Goal: Information Seeking & Learning: Learn about a topic

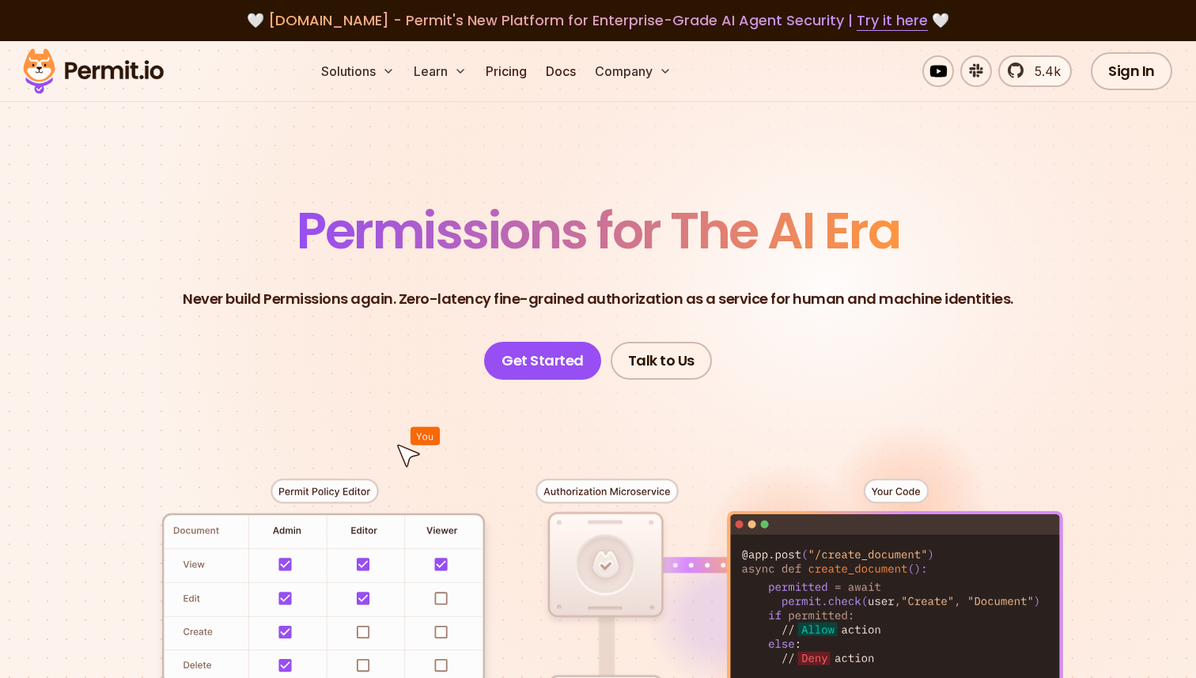
click at [340, 237] on span "Permissions for The AI Era" at bounding box center [598, 230] width 603 height 70
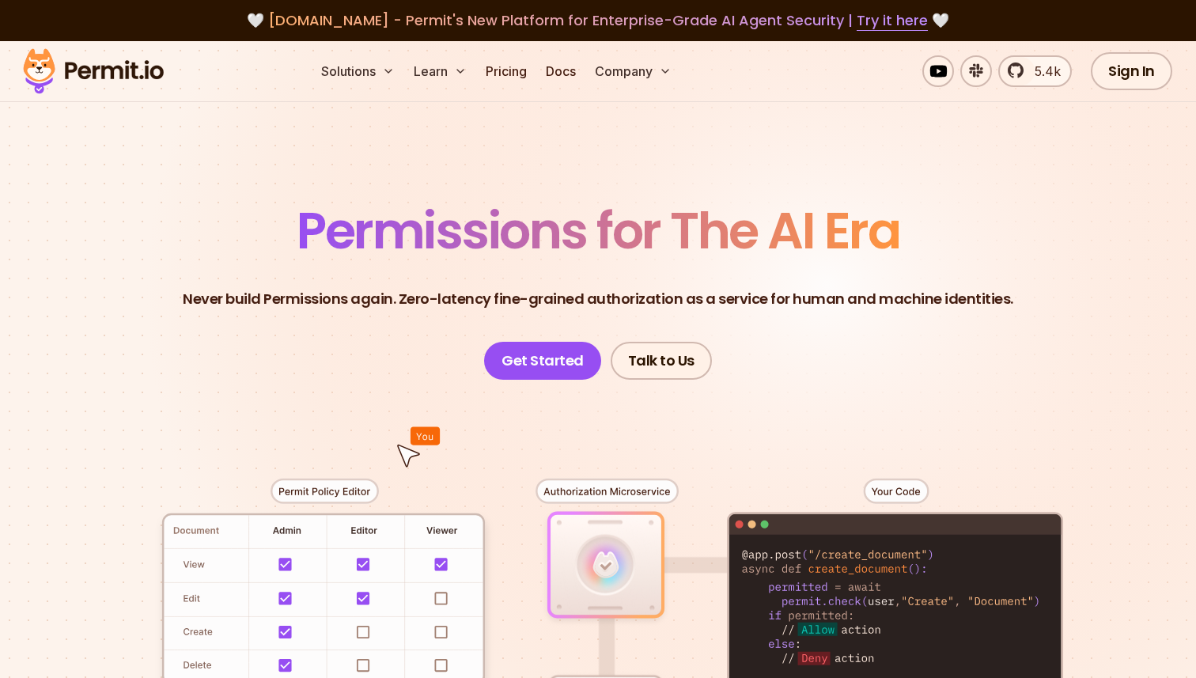
click at [115, 274] on header "Permissions for The AI Era Never build Permissions again. Zero-latency fine-gra…" at bounding box center [598, 293] width 1108 height 174
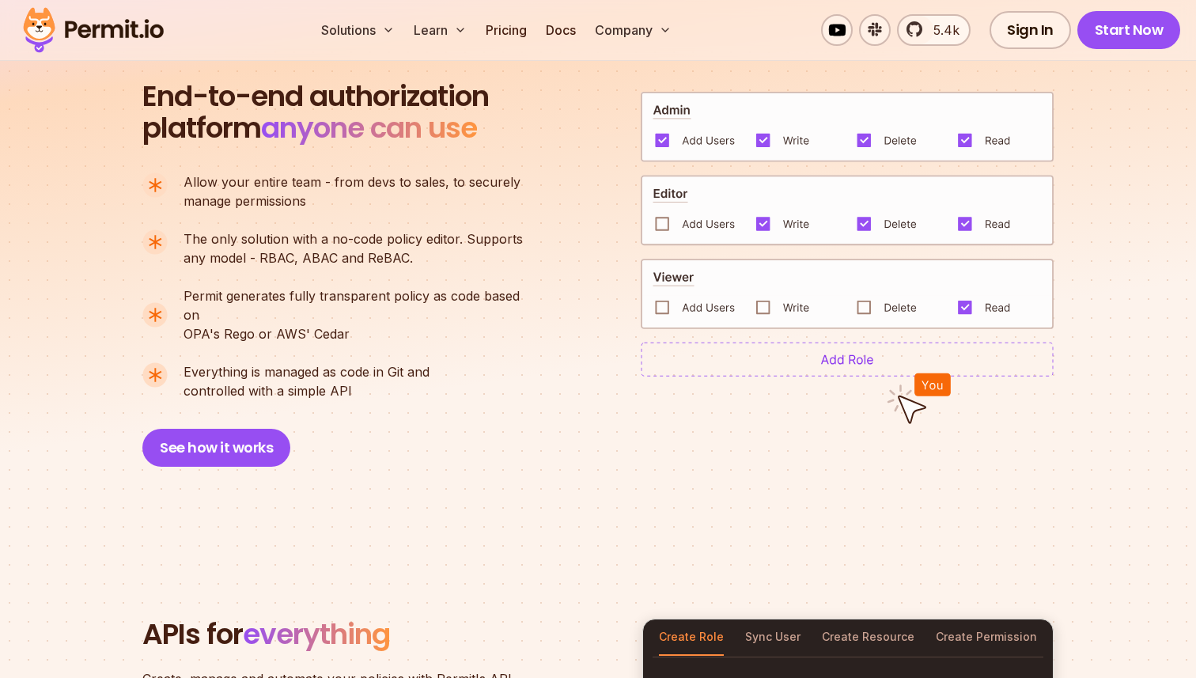
scroll to position [1382, 0]
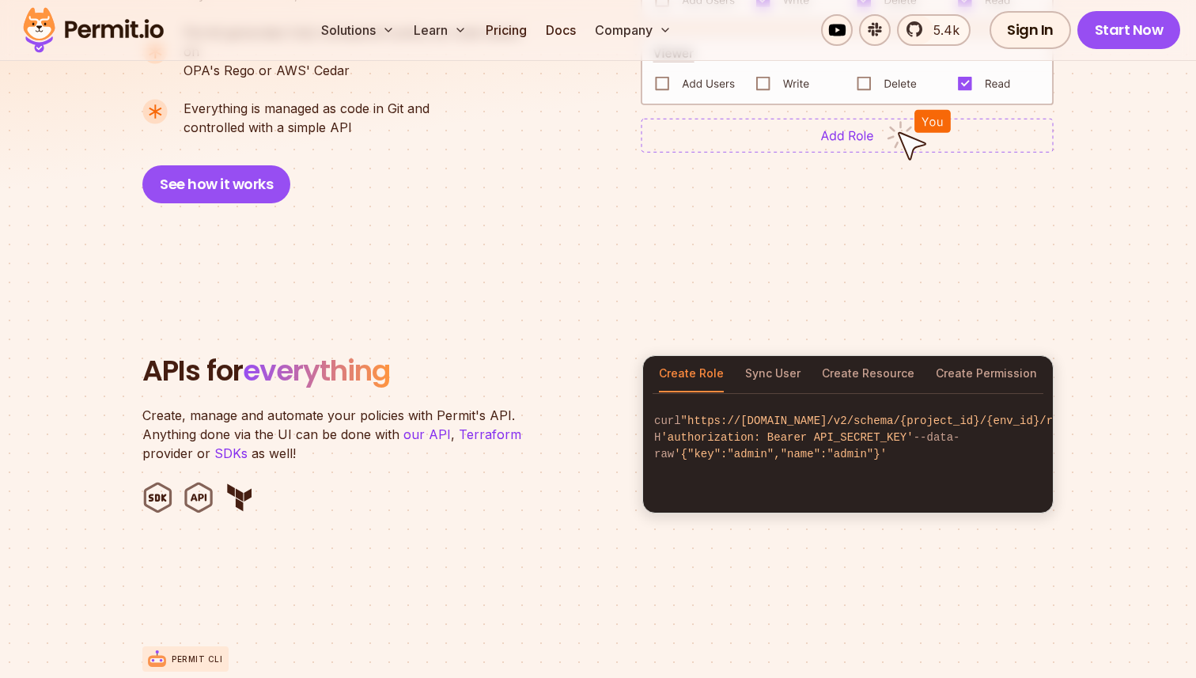
click at [153, 361] on h2 "APIs for everything" at bounding box center [382, 371] width 481 height 32
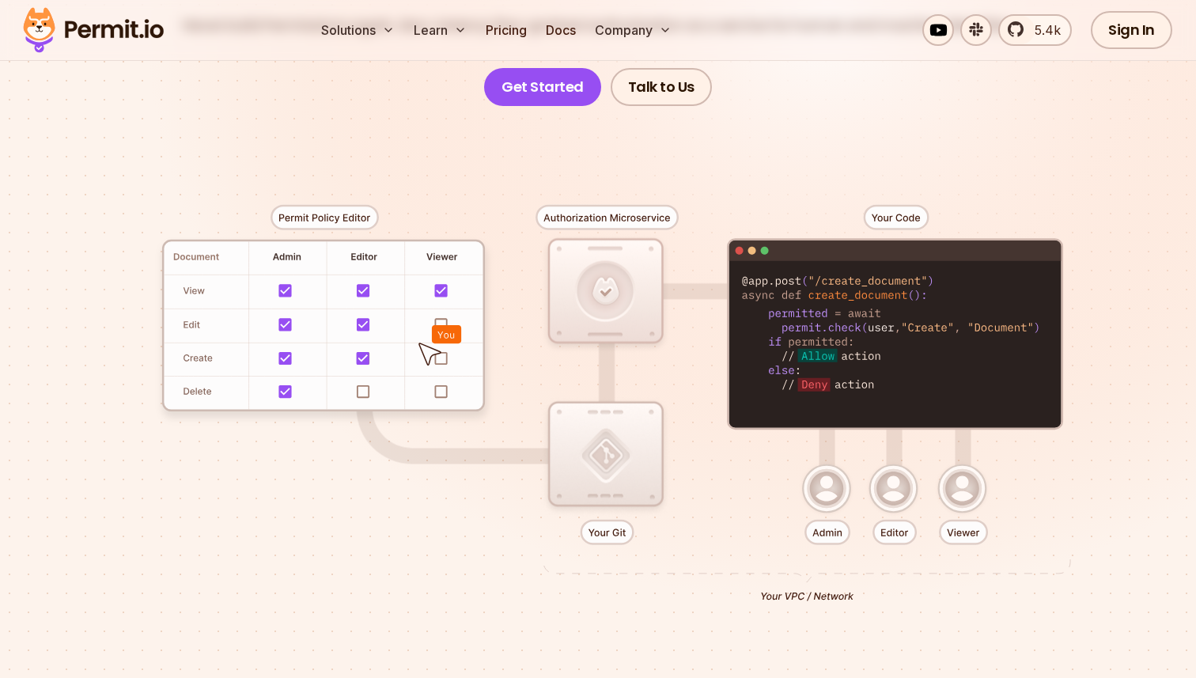
scroll to position [329, 0]
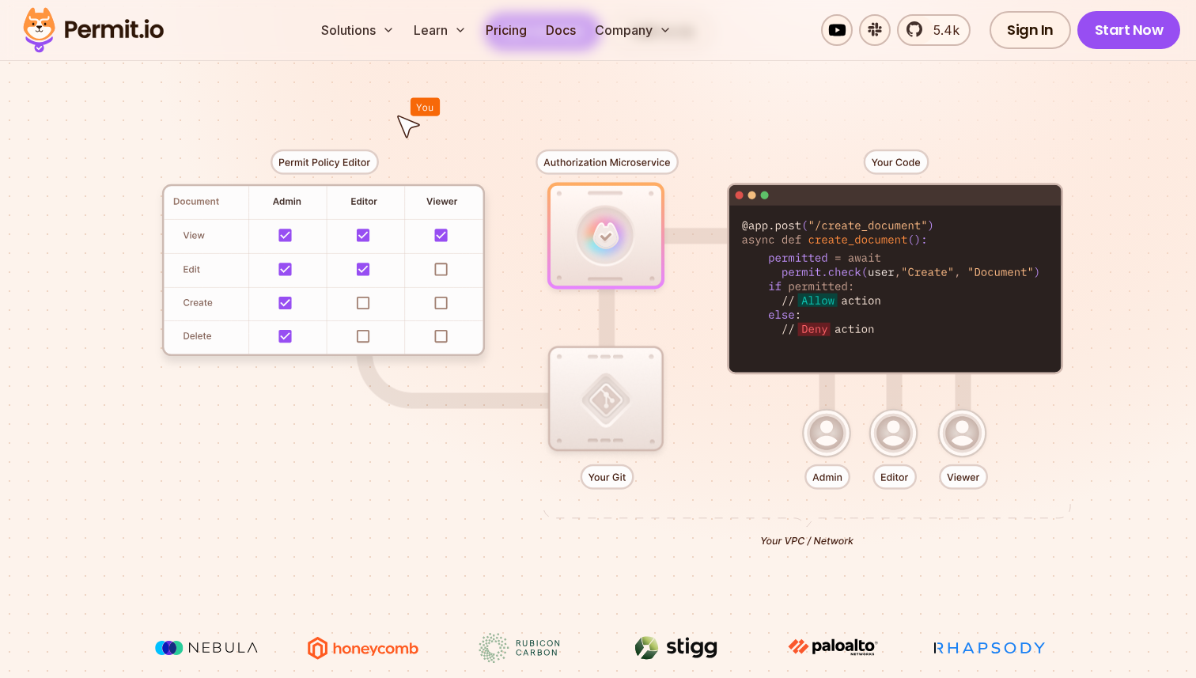
click at [293, 303] on div at bounding box center [598, 342] width 1108 height 582
click at [287, 303] on div at bounding box center [598, 342] width 1108 height 582
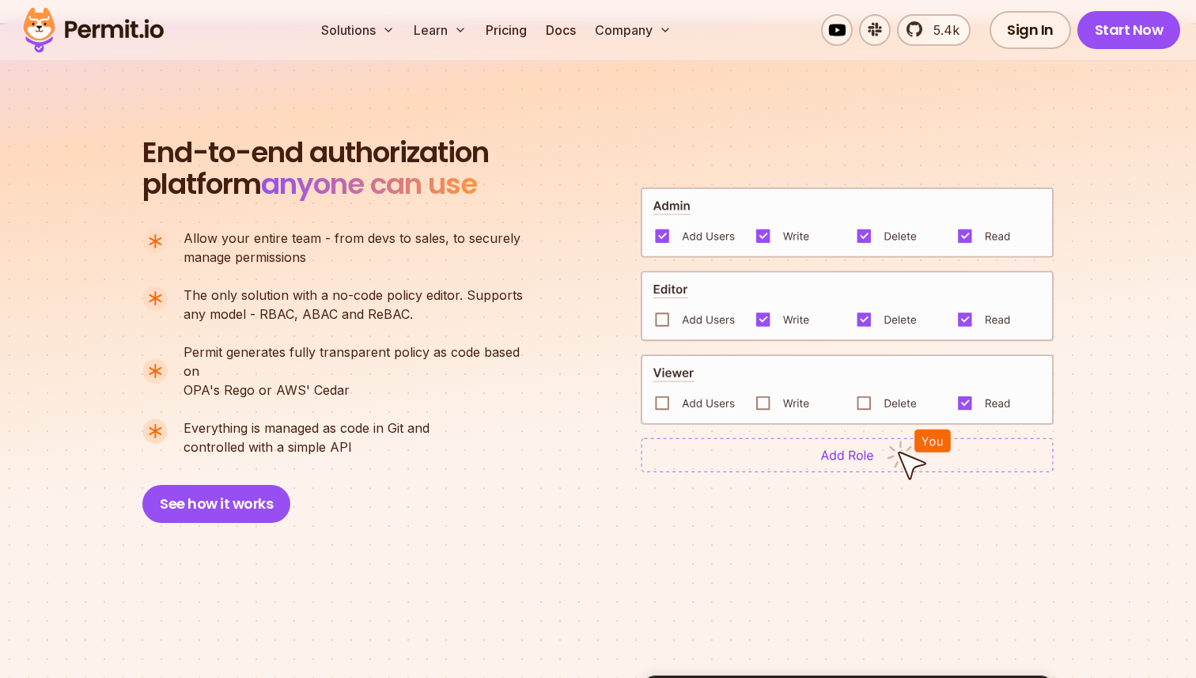
scroll to position [1074, 0]
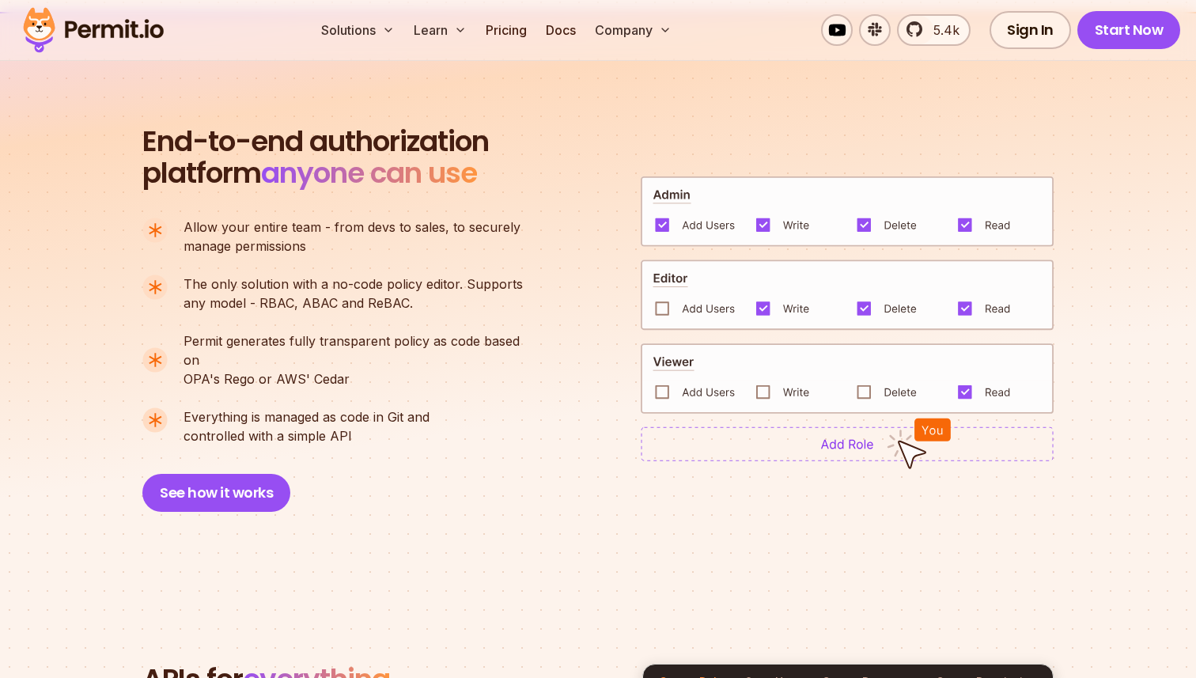
click at [89, 364] on section "End-to-end authorization platform anyone can use A no-code authorization platfo…" at bounding box center [598, 300] width 1196 height 576
click at [85, 498] on section "End-to-end authorization platform anyone can use A no-code authorization platfo…" at bounding box center [598, 300] width 1196 height 576
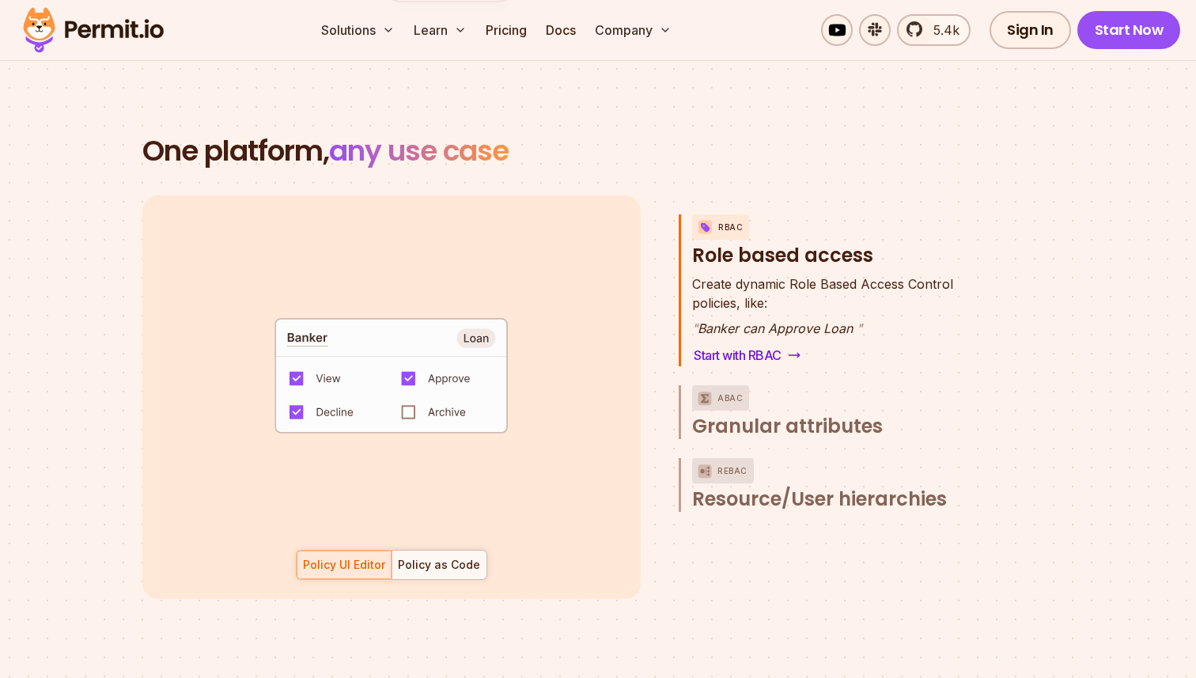
scroll to position [2230, 0]
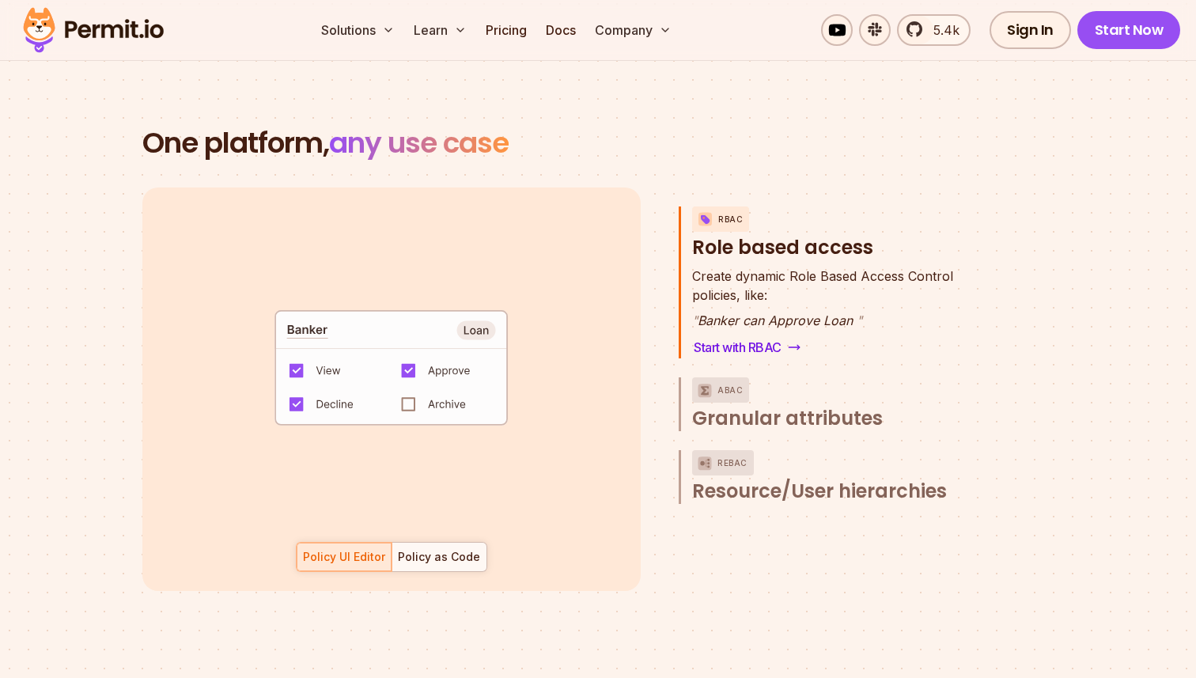
click at [81, 437] on section "One platform, any use case RBAC Role based access default allow := false allow …" at bounding box center [598, 377] width 1196 height 653
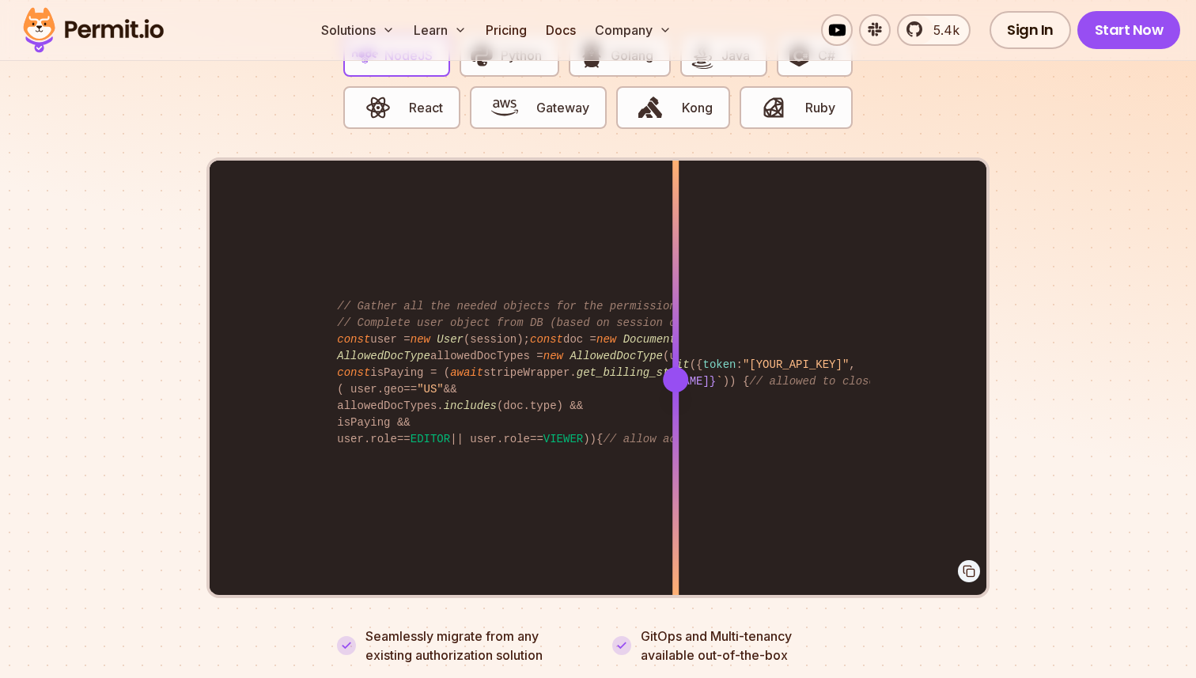
scroll to position [3191, 0]
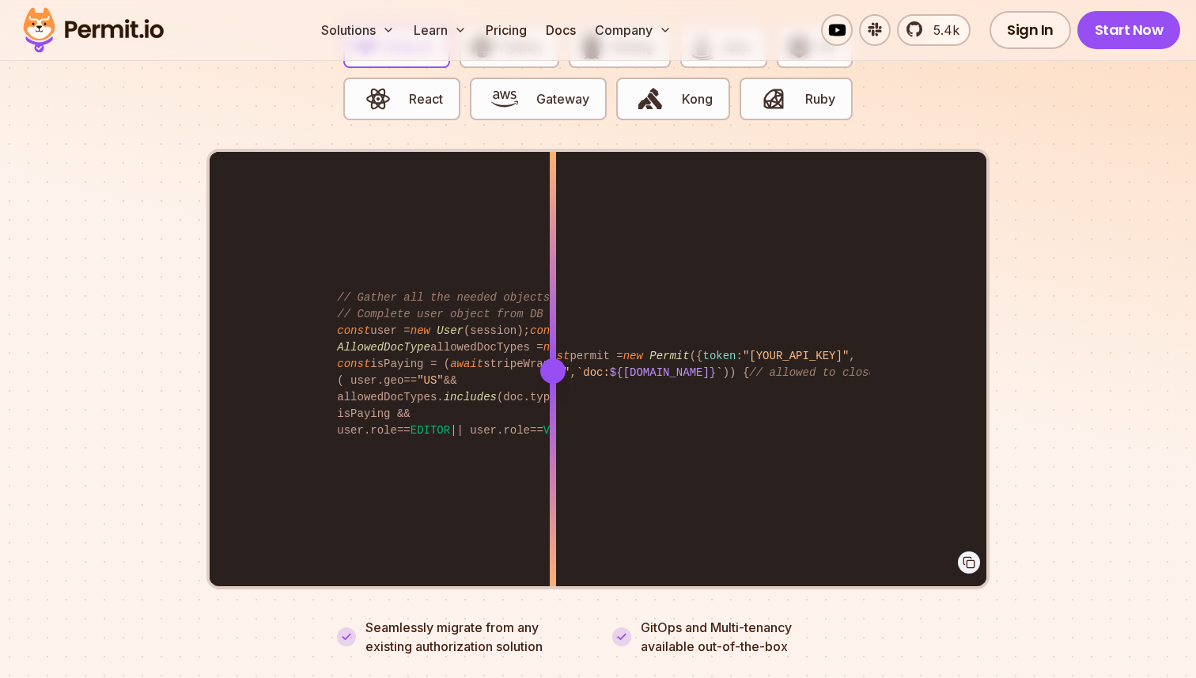
drag, startPoint x: 680, startPoint y: 362, endPoint x: 477, endPoint y: 403, distance: 206.7
click at [550, 404] on div at bounding box center [553, 370] width 6 height 437
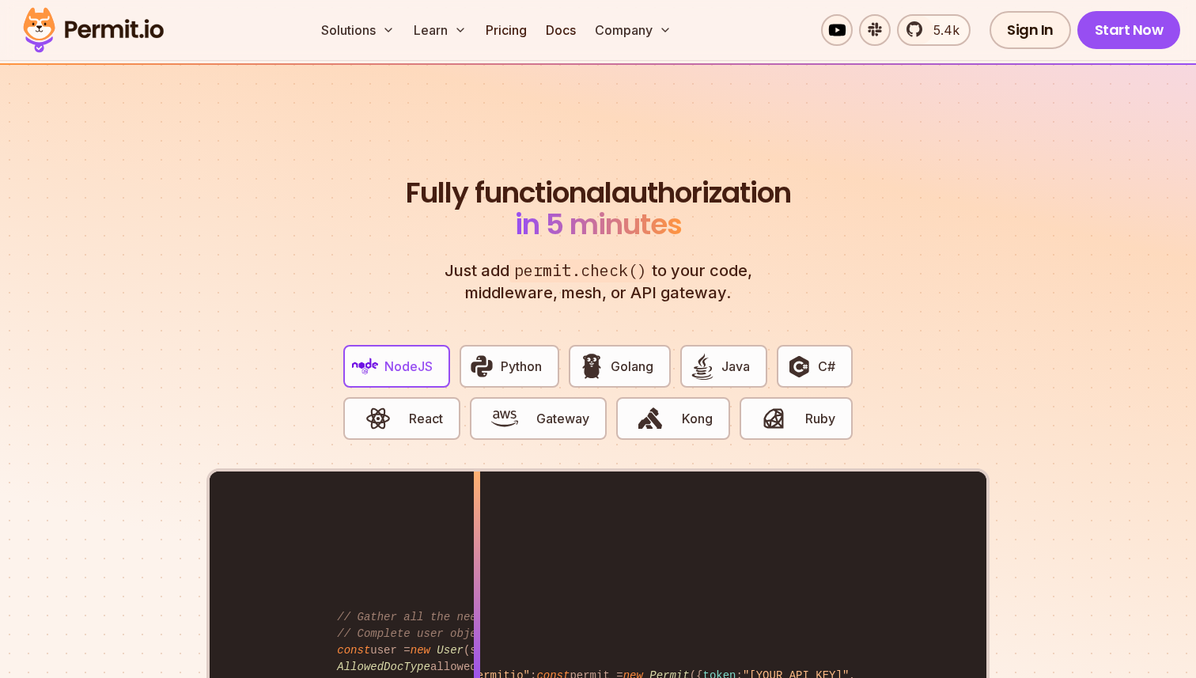
scroll to position [2861, 0]
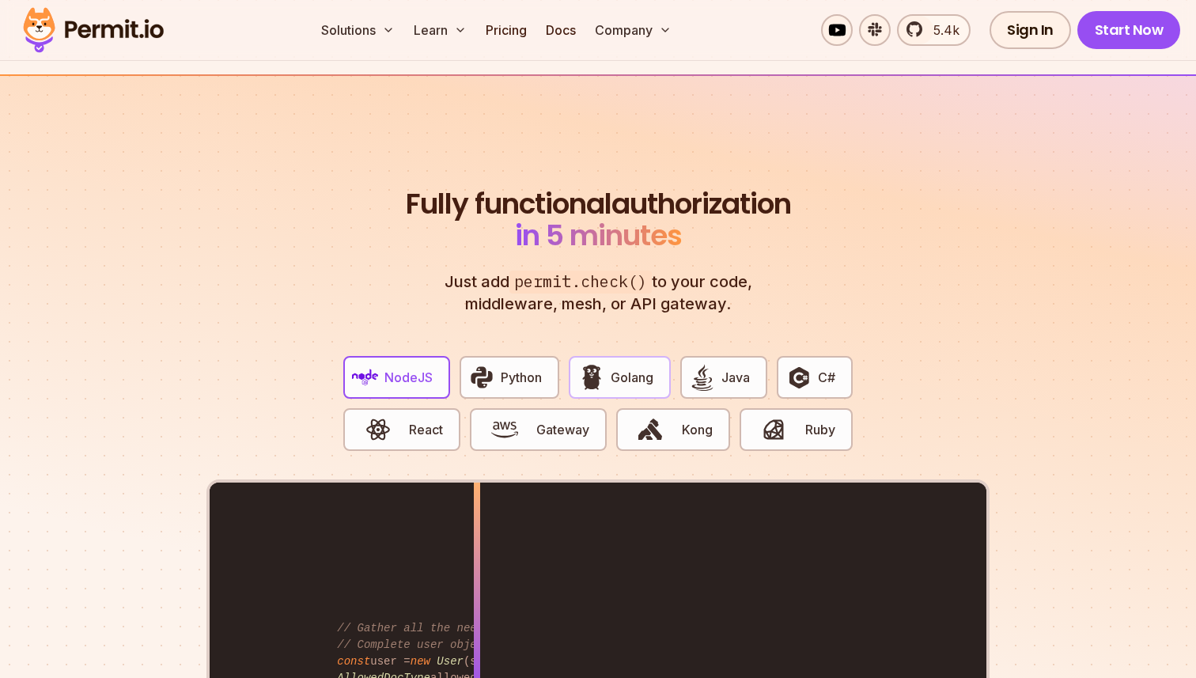
click at [602, 364] on img "button" at bounding box center [591, 377] width 27 height 27
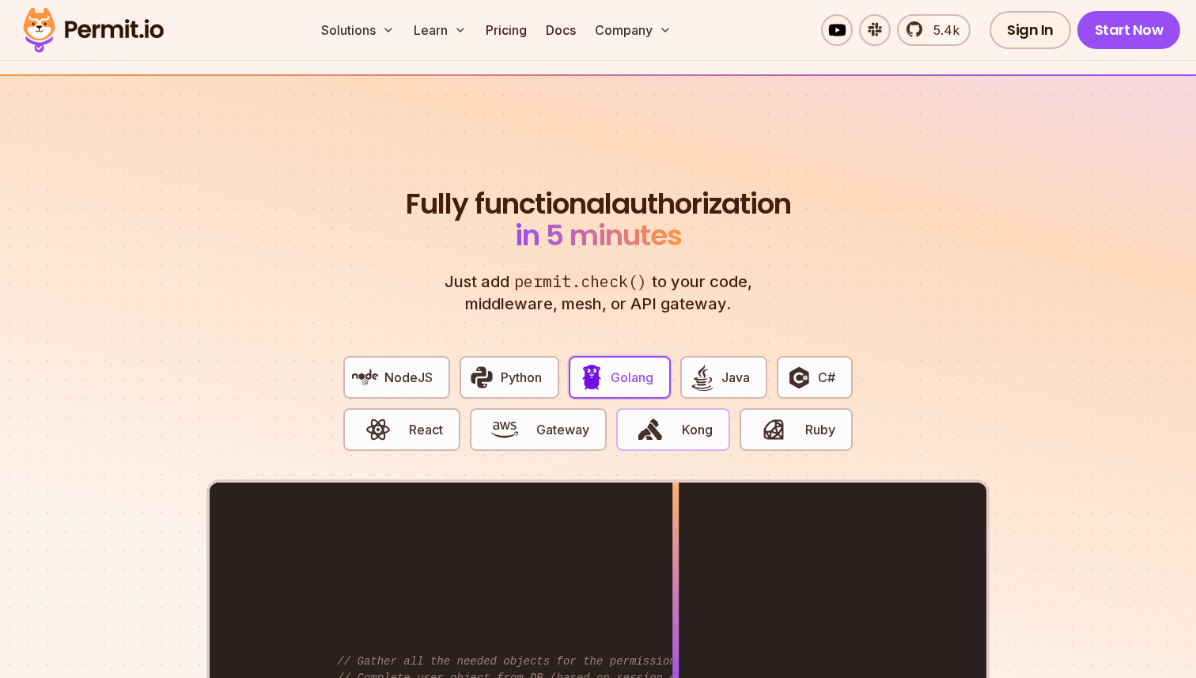
click at [683, 420] on span "Kong" at bounding box center [697, 429] width 31 height 19
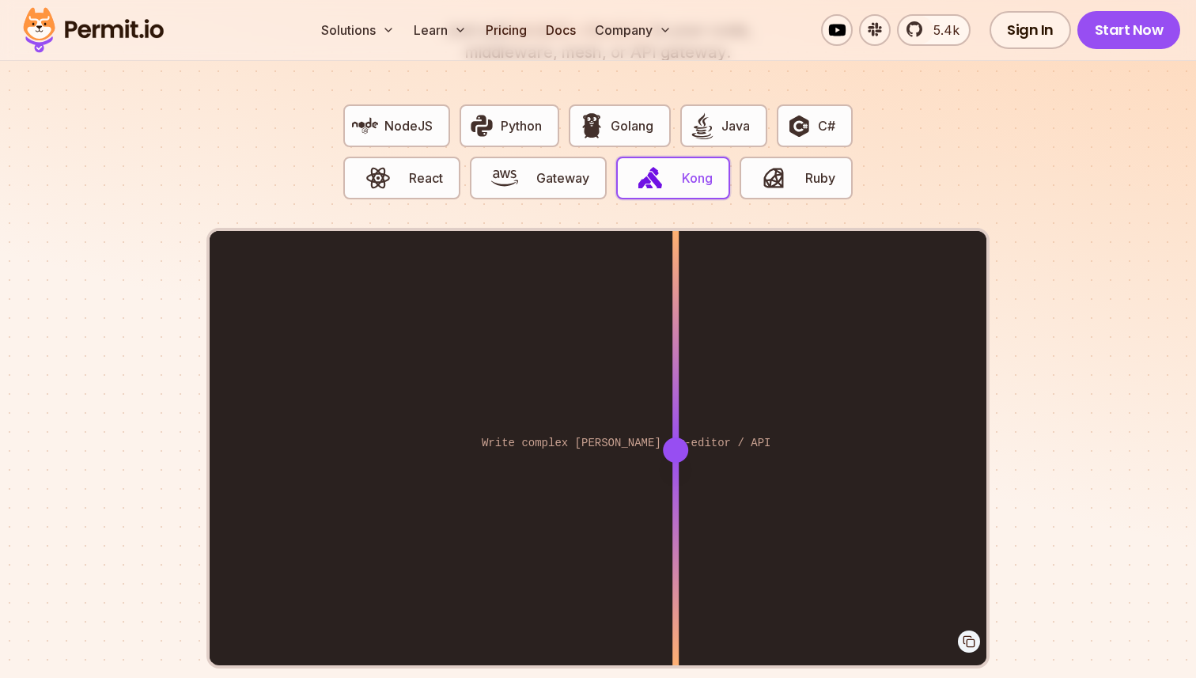
scroll to position [3111, 0]
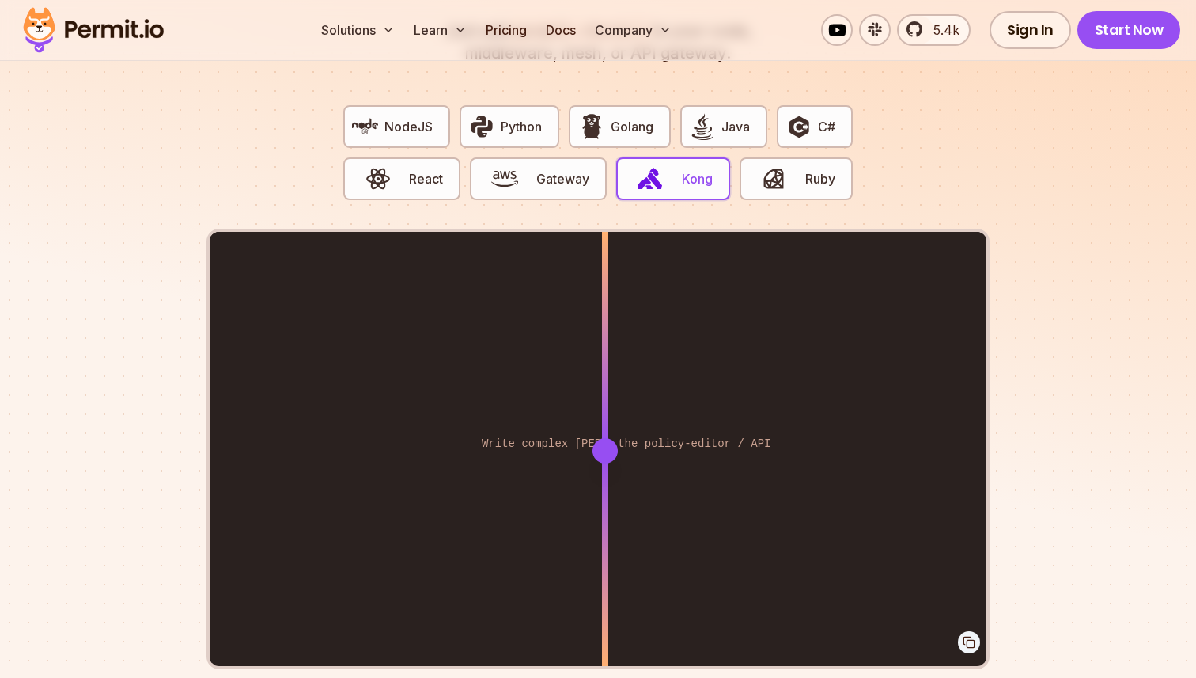
drag, startPoint x: 682, startPoint y: 437, endPoint x: 602, endPoint y: 400, distance: 87.8
click at [604, 402] on div at bounding box center [605, 450] width 6 height 437
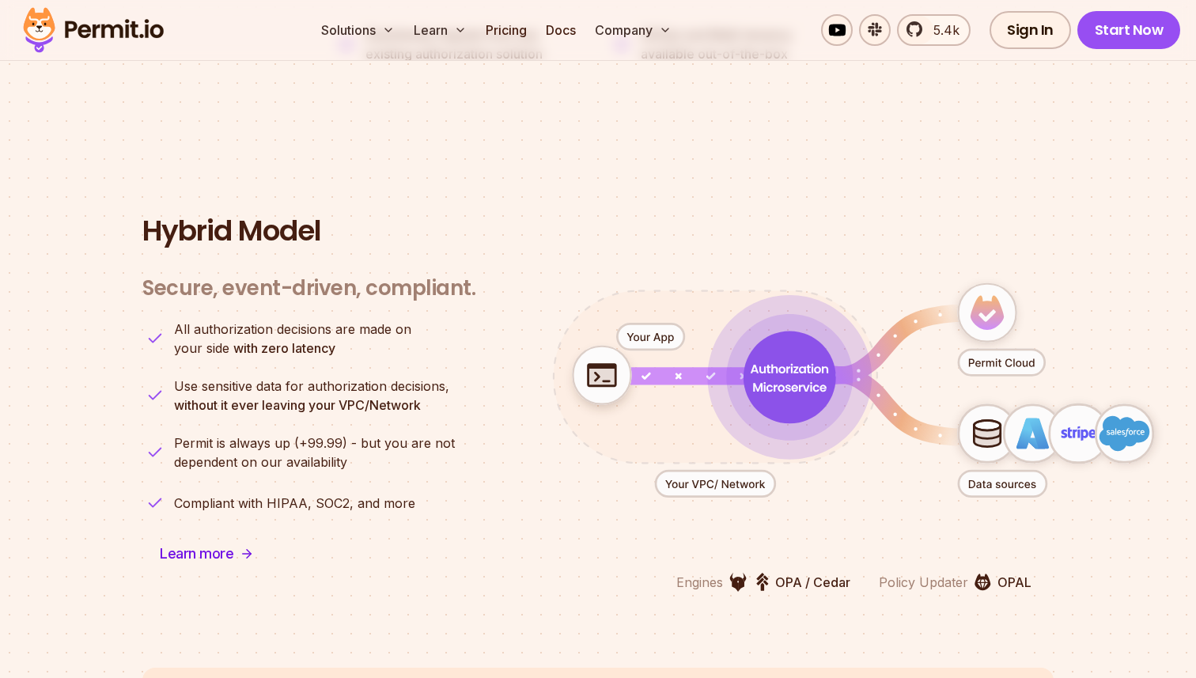
scroll to position [3796, 0]
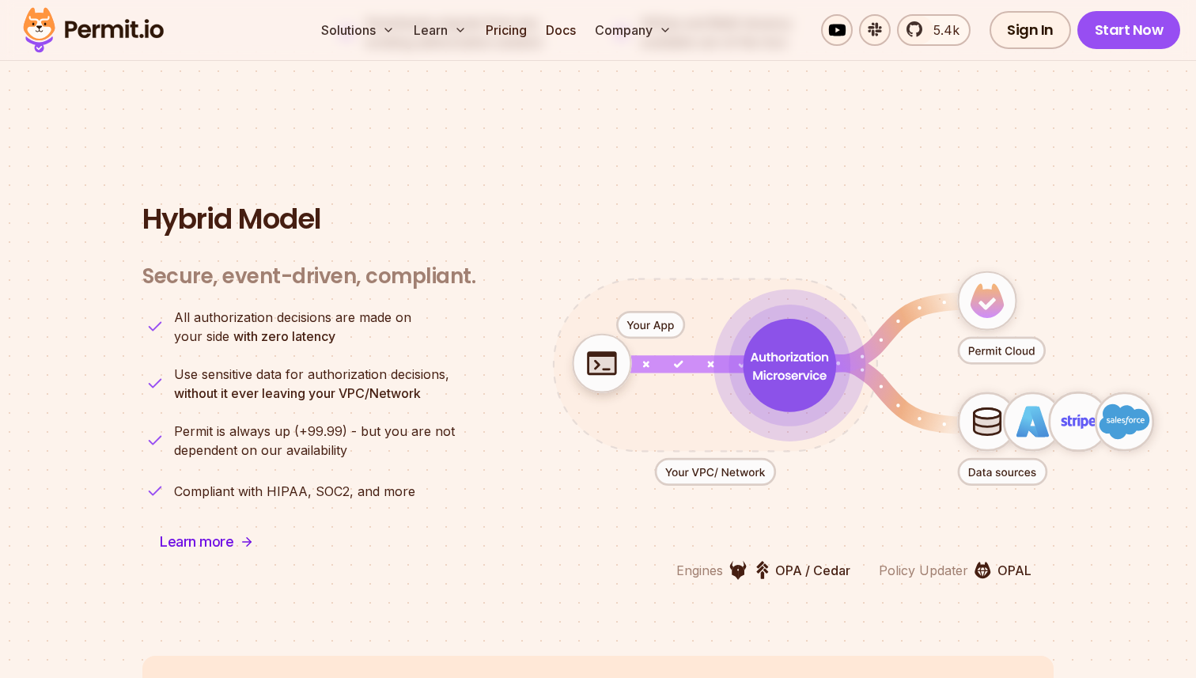
click at [106, 346] on section "Hybrid Model Secure, event-driven, compliant. Engines OPA / Cedar Policy Update…" at bounding box center [598, 391] width 1196 height 528
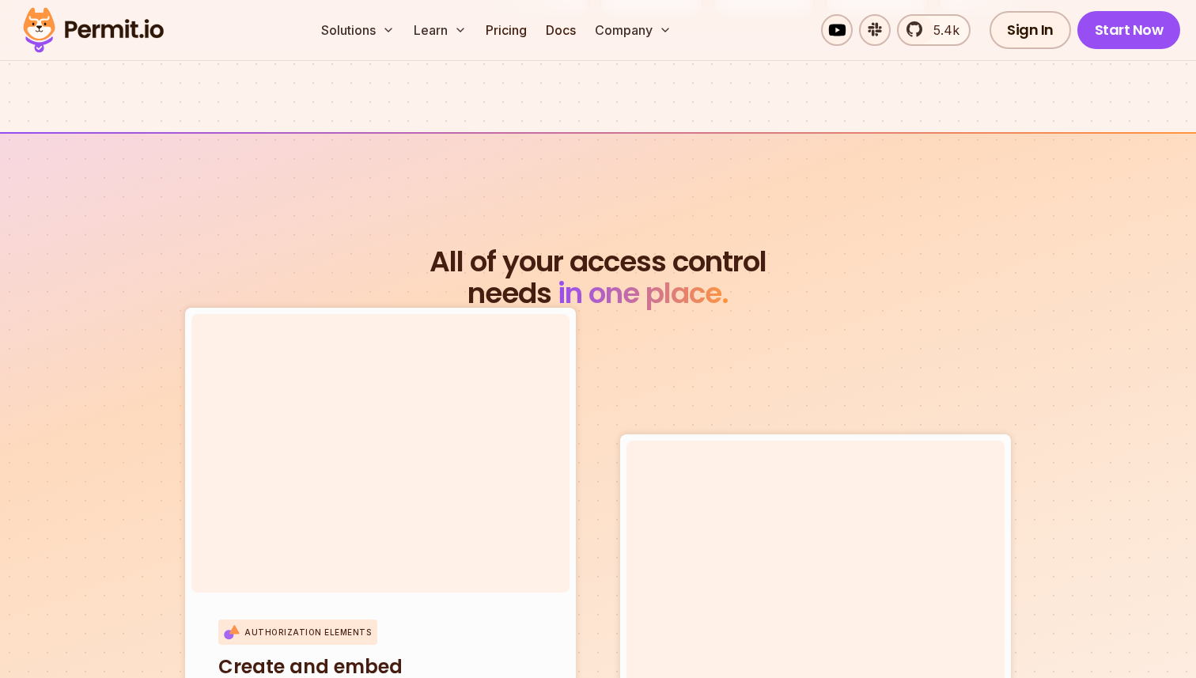
scroll to position [5234, 0]
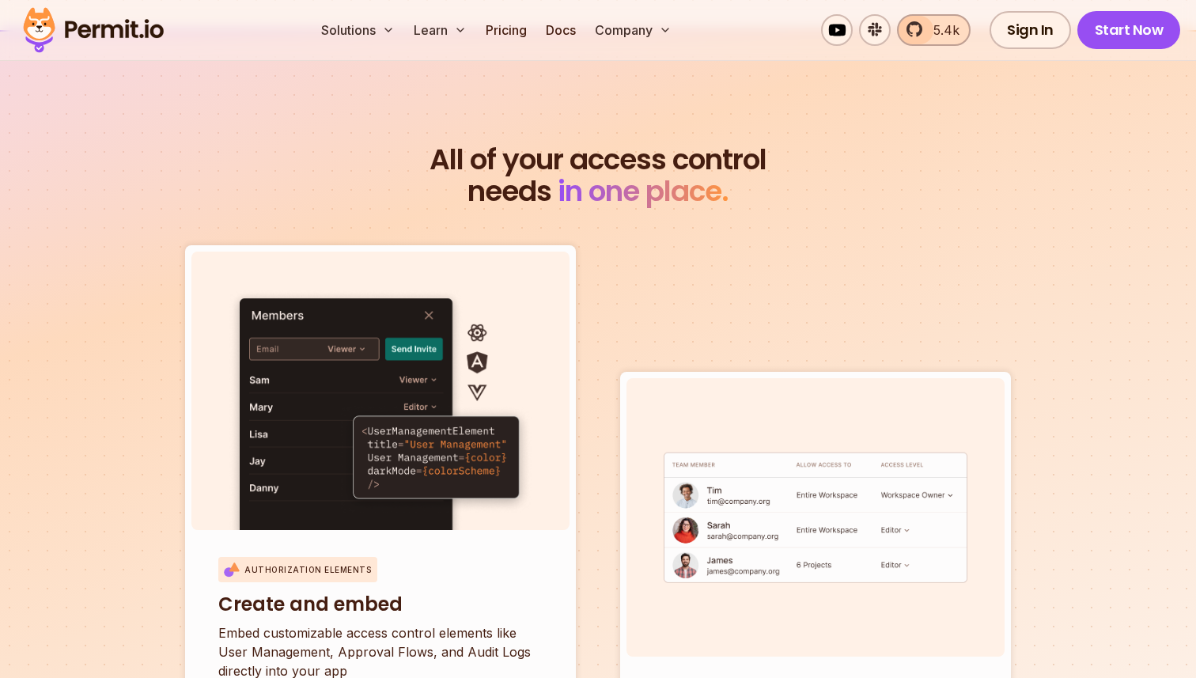
click at [911, 22] on link "5.4k" at bounding box center [934, 30] width 74 height 32
